Goal: Go to known website: Go to known website

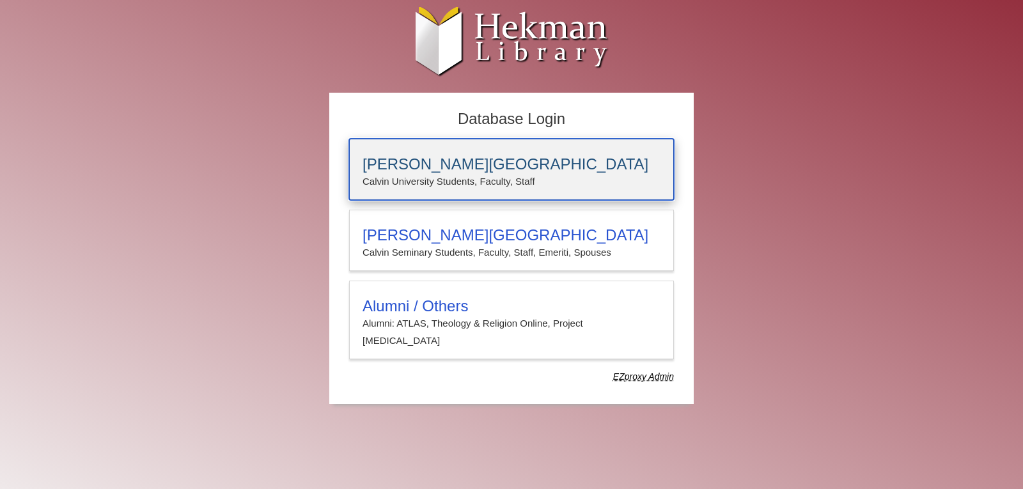
click at [470, 184] on p "Calvin University Students, Faculty, Staff" at bounding box center [512, 181] width 298 height 17
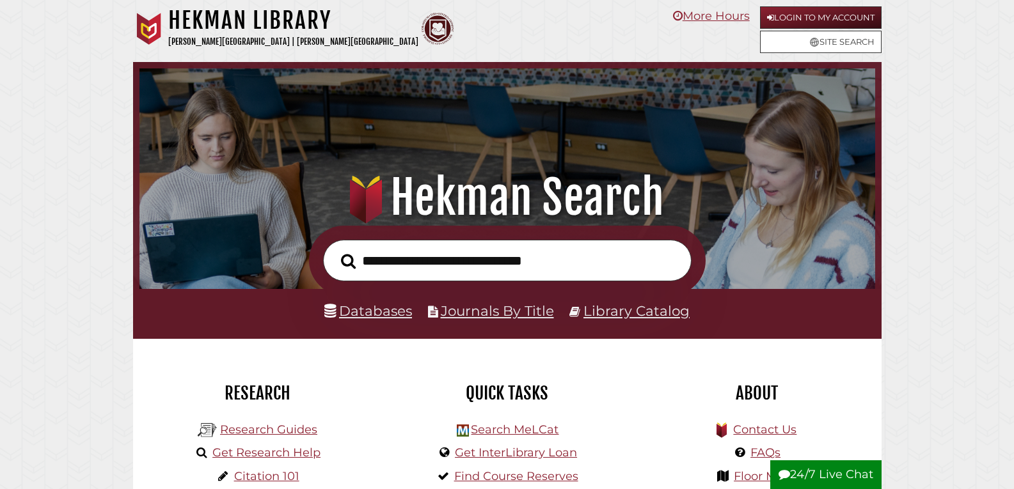
scroll to position [243, 729]
click at [849, 9] on link "Login to My Account" at bounding box center [820, 17] width 121 height 22
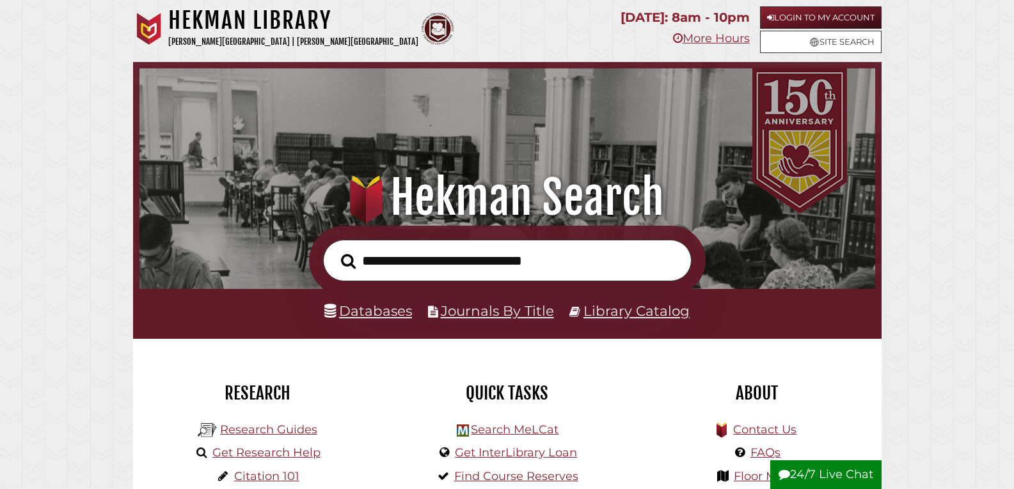
scroll to position [243, 729]
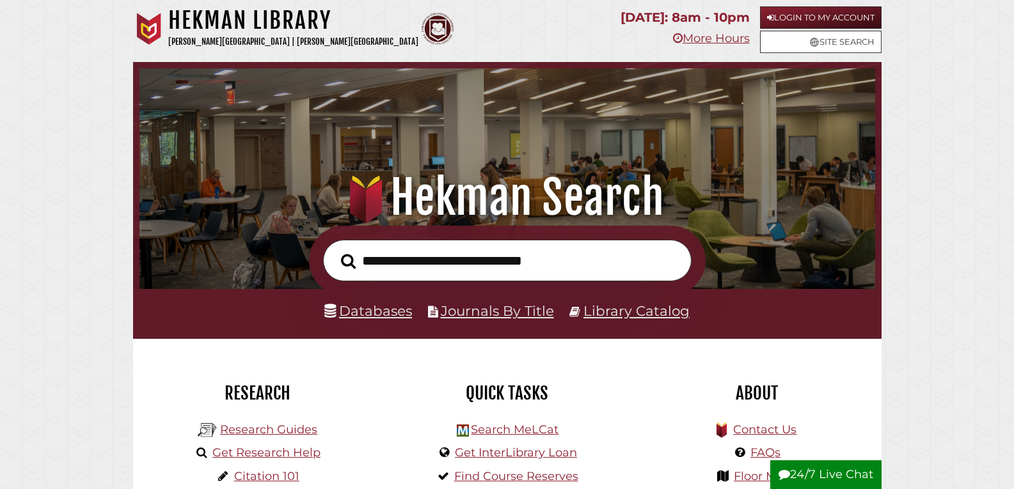
scroll to position [243, 729]
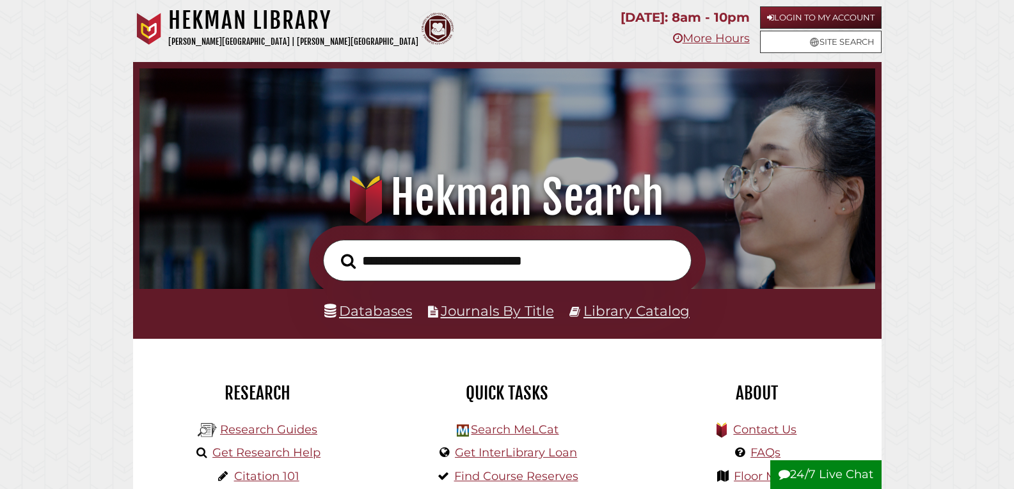
scroll to position [243, 729]
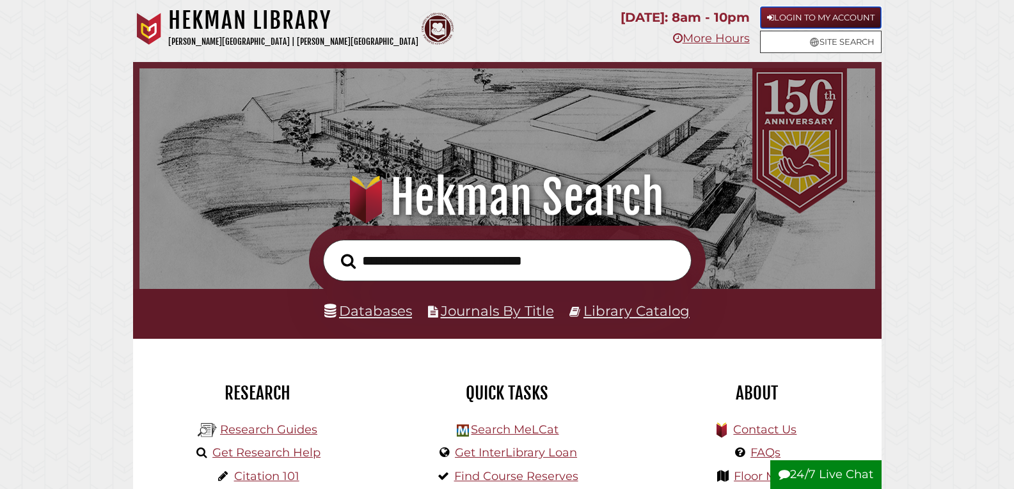
click at [799, 15] on link "Login to My Account" at bounding box center [820, 17] width 121 height 22
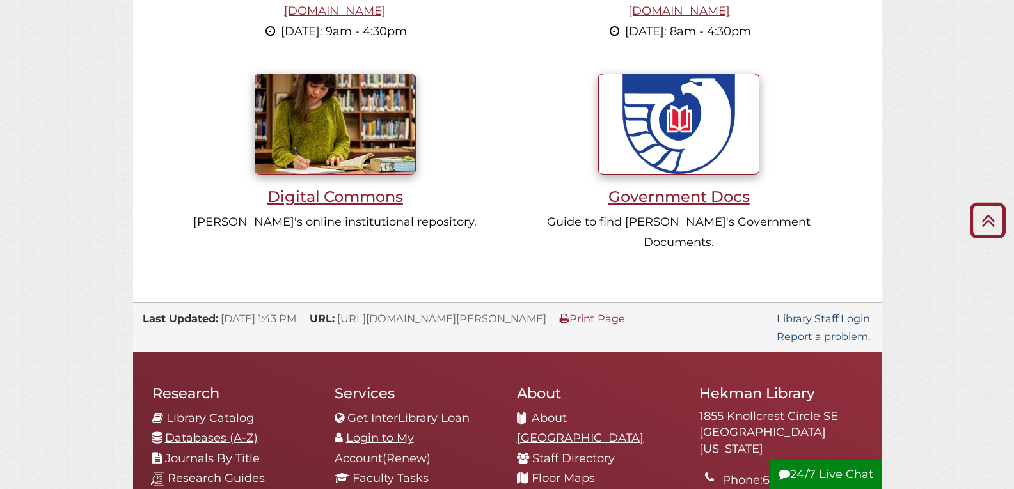
scroll to position [1215, 0]
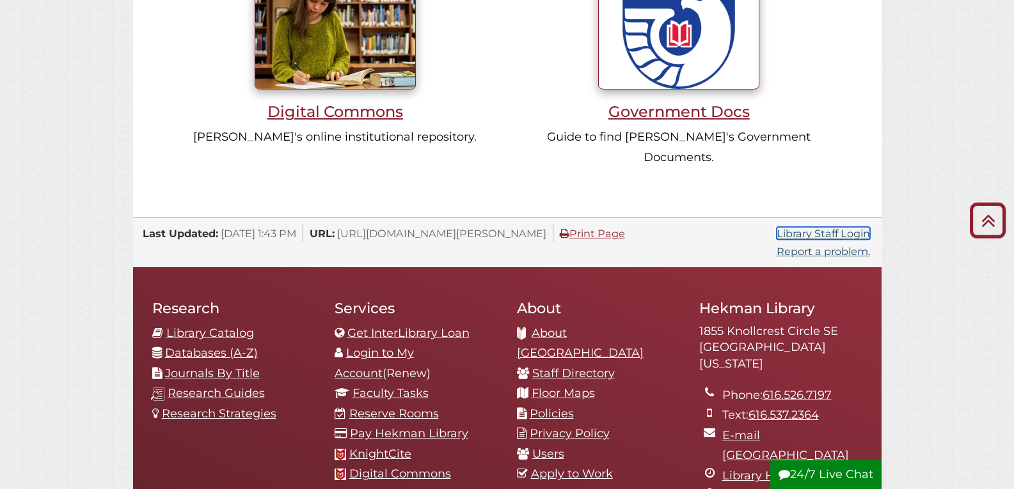
click at [826, 227] on link "Library Staff Login" at bounding box center [822, 233] width 93 height 13
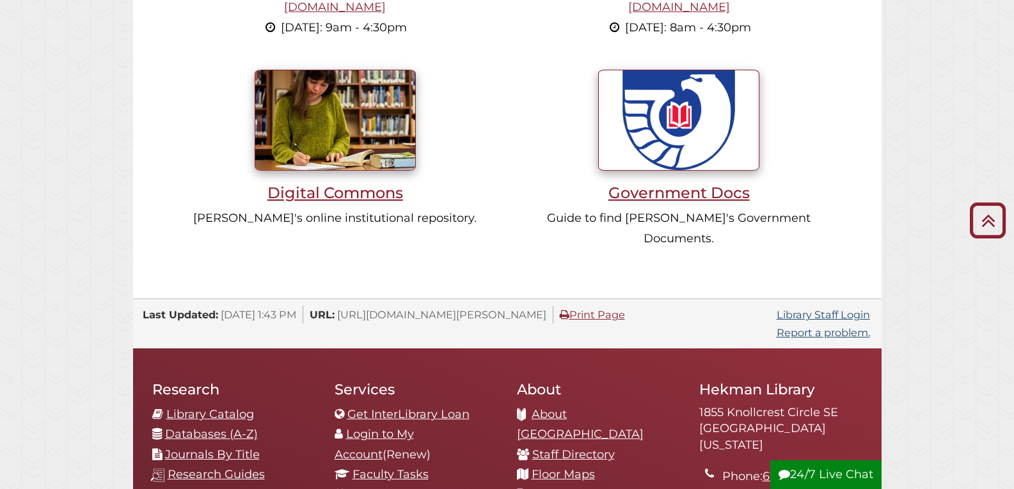
scroll to position [1215, 0]
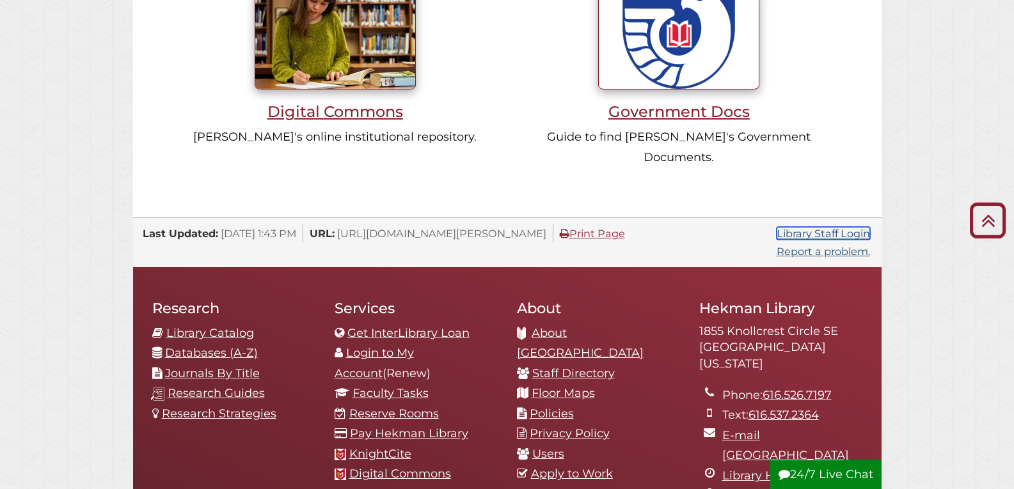
click at [799, 227] on link "Library Staff Login" at bounding box center [822, 233] width 93 height 13
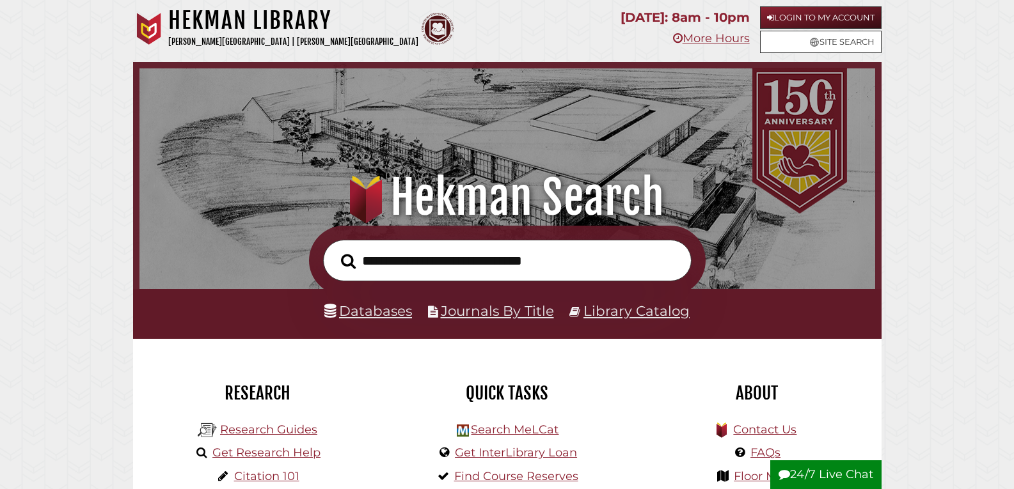
click at [813, 6] on nav "[GEOGRAPHIC_DATA] [PERSON_NAME][GEOGRAPHIC_DATA] | [PERSON_NAME][GEOGRAPHIC_DAT…" at bounding box center [507, 31] width 748 height 62
